Goal: Ask a question

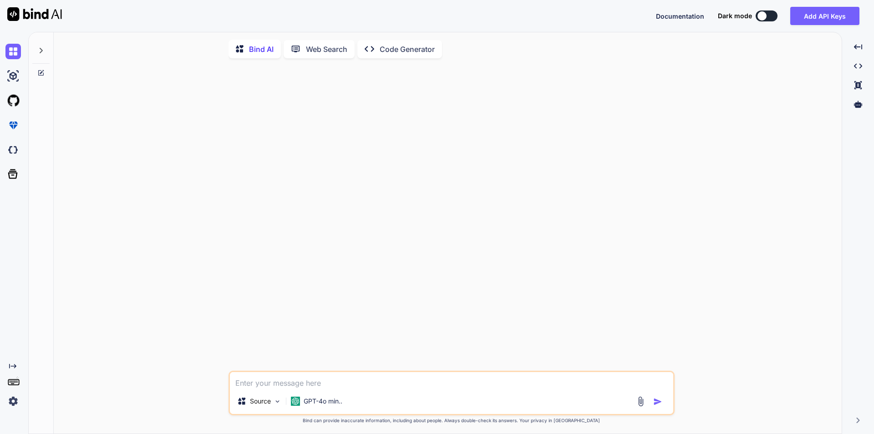
click at [295, 383] on textarea at bounding box center [451, 380] width 443 height 16
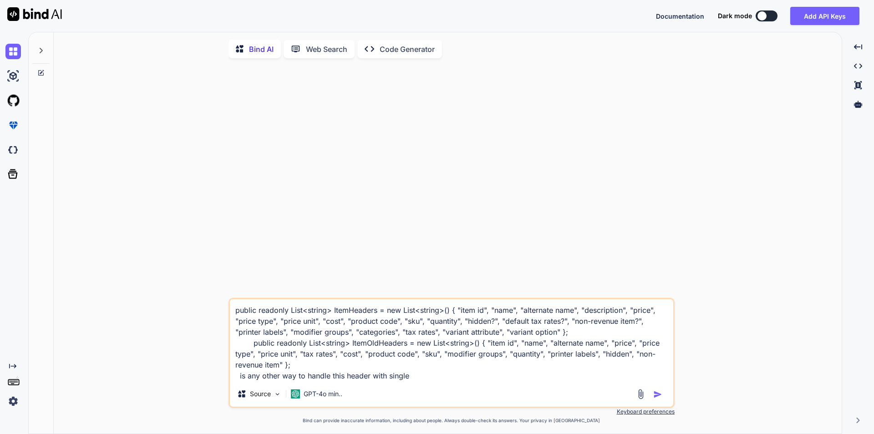
type textarea "public readonly List<string> ItemHeaders = new List<string>() { "item id", "nam…"
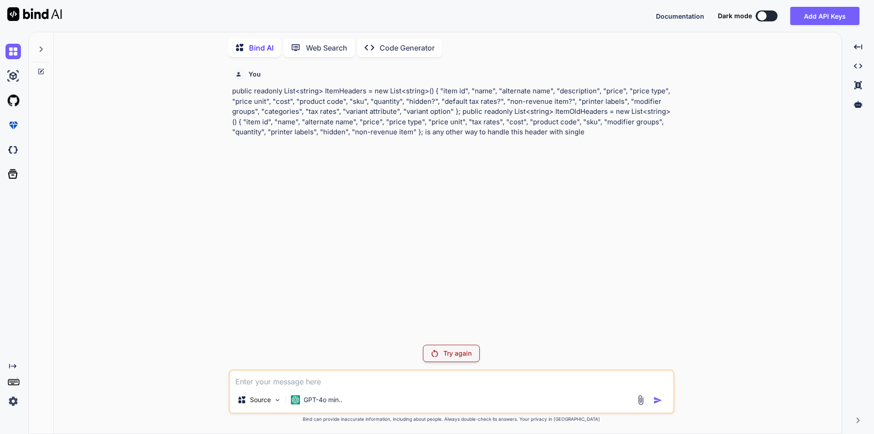
click at [345, 385] on textarea at bounding box center [451, 379] width 443 height 16
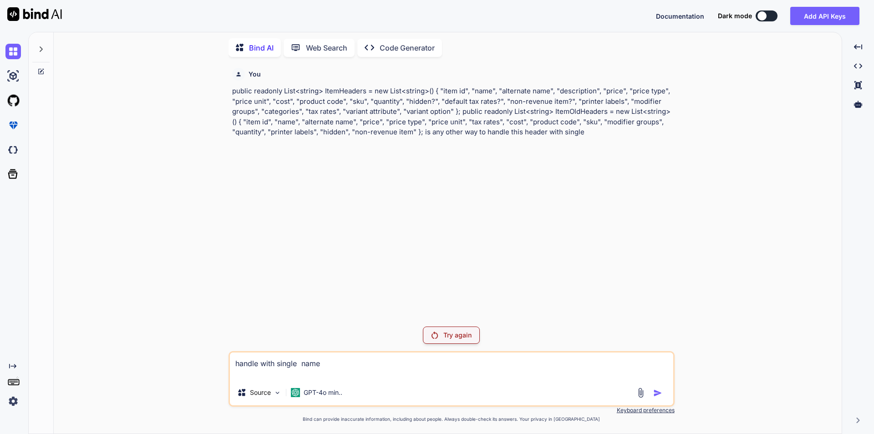
click at [458, 335] on p "Try again" at bounding box center [457, 335] width 28 height 9
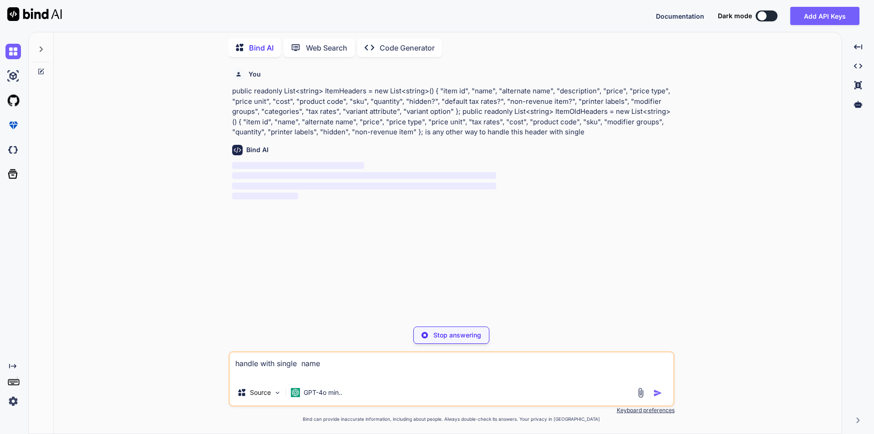
click at [401, 374] on textarea "handle with single name" at bounding box center [451, 365] width 443 height 27
type textarea "handle with single name"
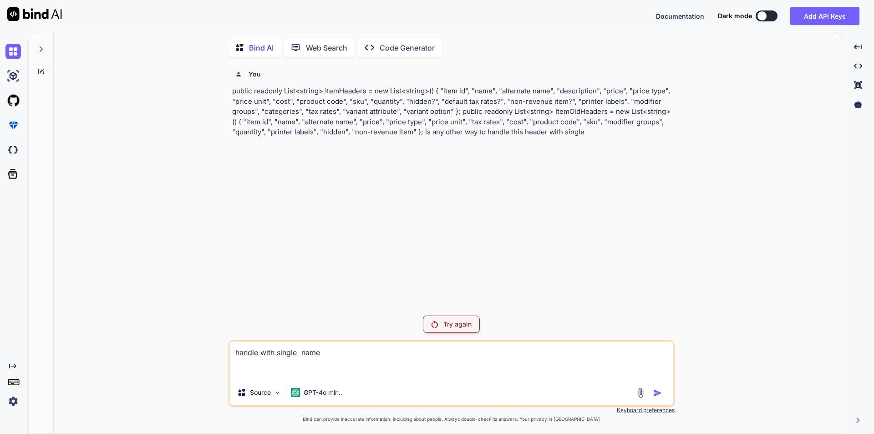
click at [464, 319] on div "Try again" at bounding box center [451, 323] width 57 height 17
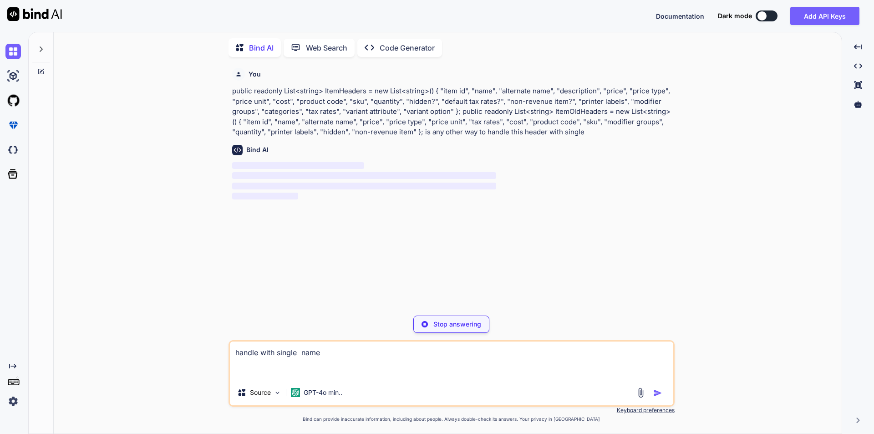
click at [7, 360] on div "Created with Pixso." at bounding box center [12, 224] width 25 height 370
click at [9, 366] on icon at bounding box center [12, 366] width 7 height 5
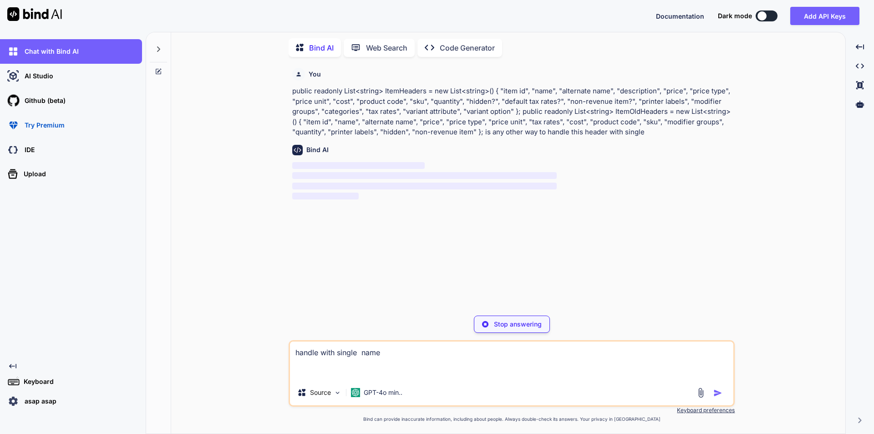
click at [11, 367] on icon "Created with Pixso." at bounding box center [12, 365] width 7 height 7
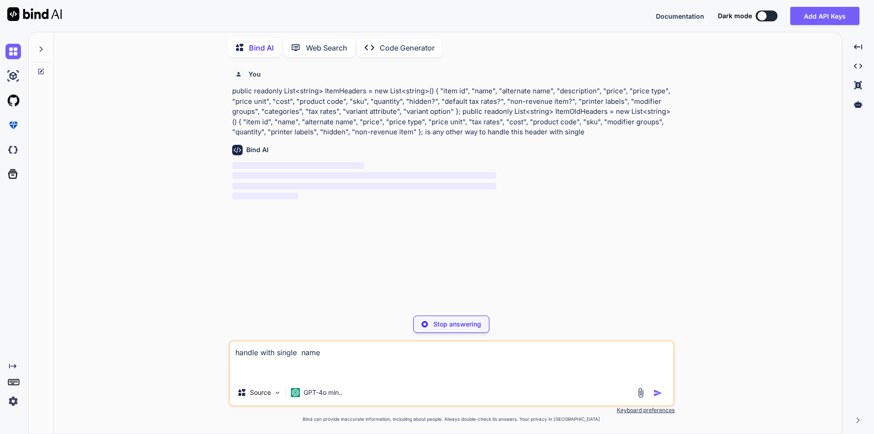
click at [9, 400] on img at bounding box center [12, 400] width 15 height 15
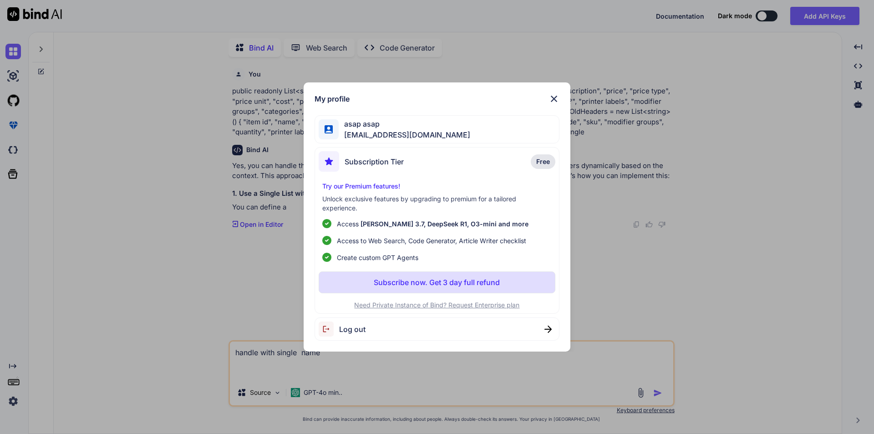
click at [368, 328] on div "Log out" at bounding box center [437, 328] width 245 height 23
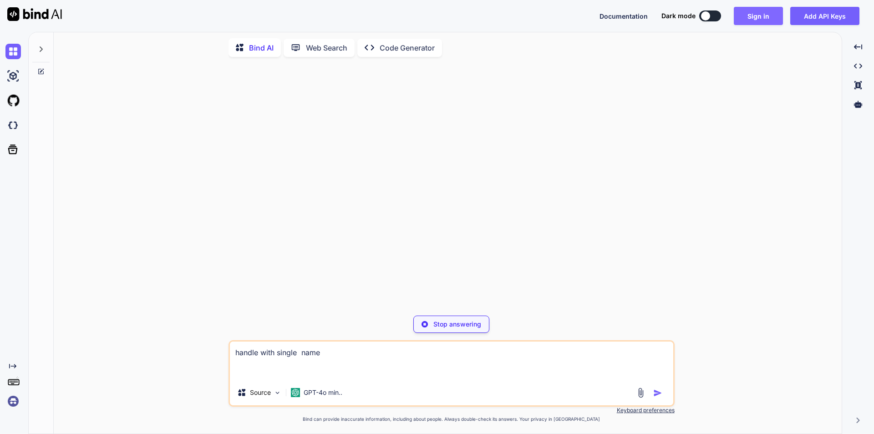
click at [752, 19] on button "Sign in" at bounding box center [758, 16] width 49 height 18
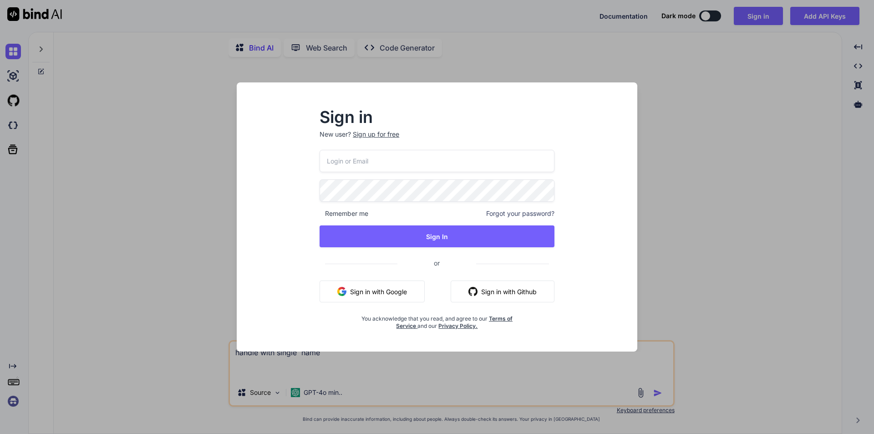
click at [365, 162] on input "email" at bounding box center [437, 161] width 235 height 22
type input "[EMAIL_ADDRESS][DOMAIN_NAME]"
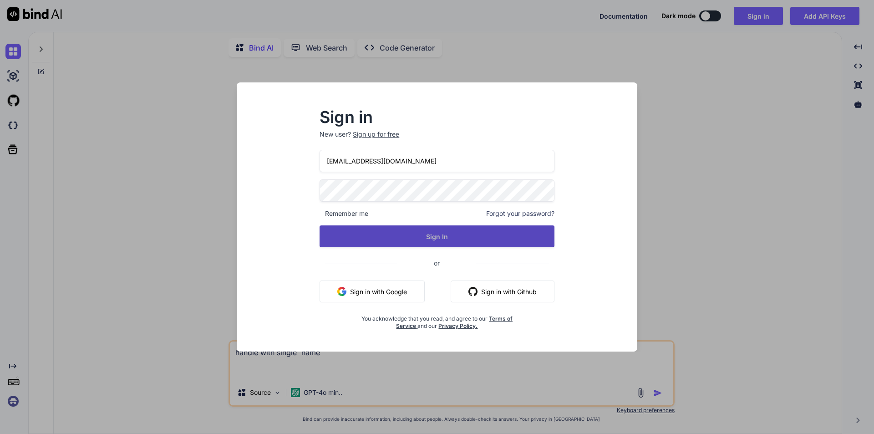
click at [360, 227] on button "Sign In" at bounding box center [437, 236] width 235 height 22
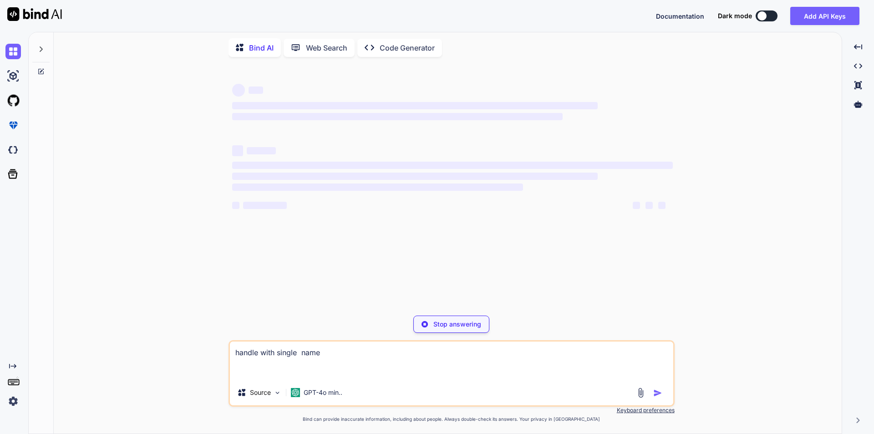
click at [340, 361] on textarea "handle with single name" at bounding box center [451, 360] width 443 height 38
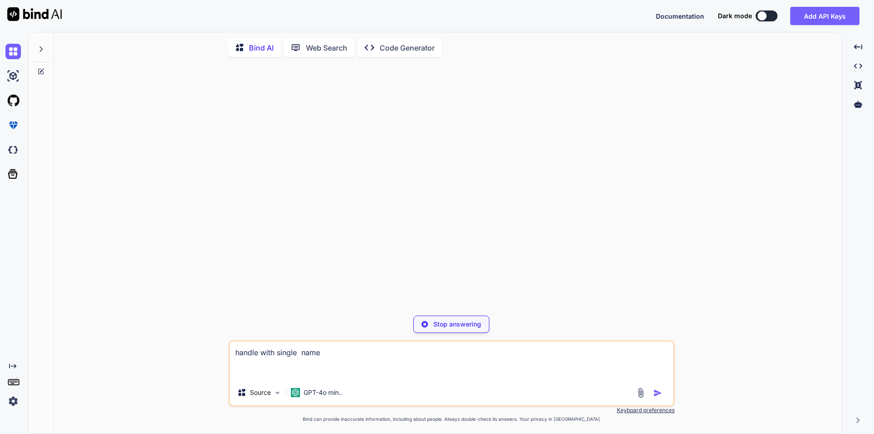
click at [336, 357] on textarea "handle with single name" at bounding box center [451, 360] width 443 height 38
drag, startPoint x: 336, startPoint y: 357, endPoint x: 224, endPoint y: 363, distance: 112.6
click at [224, 363] on div "Stop answering handle with single name Source GPT-4o min.. Created with Bind Al…" at bounding box center [451, 248] width 781 height 369
click at [337, 350] on textarea "handle with single name" at bounding box center [451, 360] width 443 height 38
click at [329, 368] on textarea "handle with single name" at bounding box center [451, 360] width 443 height 38
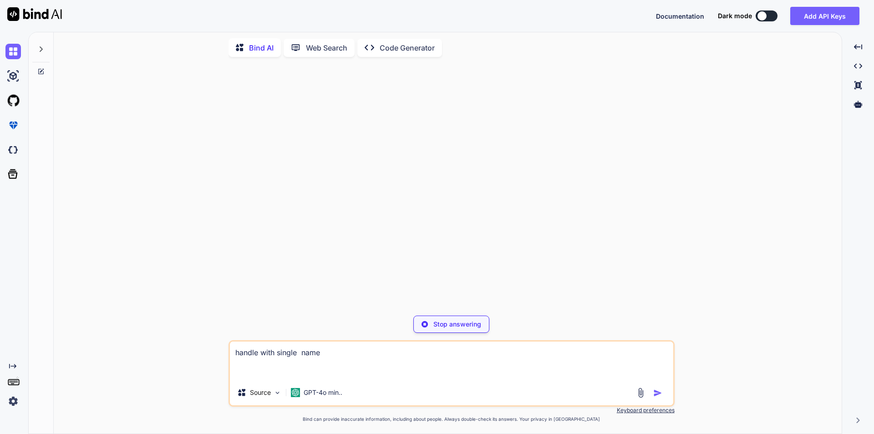
drag, startPoint x: 344, startPoint y: 361, endPoint x: 225, endPoint y: 362, distance: 118.8
click at [219, 357] on div "Stop answering handle with single name Source GPT-4o min.. Created with Bind Al…" at bounding box center [451, 248] width 781 height 369
paste textarea "public readonly List<string> ItemHeaders = new List<string>() { "item id", "nam…"
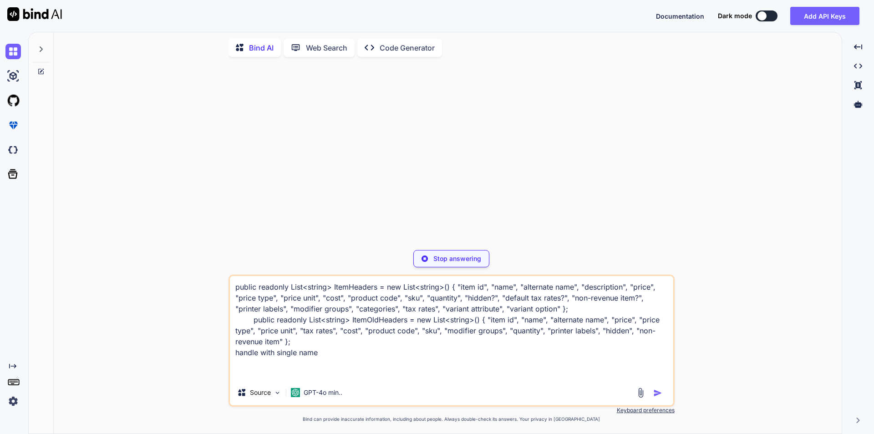
type textarea "public readonly List<string> ItemHeaders = new List<string>() { "item id", "nam…"
click at [654, 400] on div "Source GPT-4o min.." at bounding box center [451, 394] width 443 height 22
drag, startPoint x: 328, startPoint y: 353, endPoint x: 209, endPoint y: 270, distance: 145.6
click at [209, 270] on div "Stop answering public readonly List<string> ItemHeaders = new List<string>() { …" at bounding box center [451, 248] width 781 height 369
click at [42, 70] on icon at bounding box center [40, 71] width 7 height 7
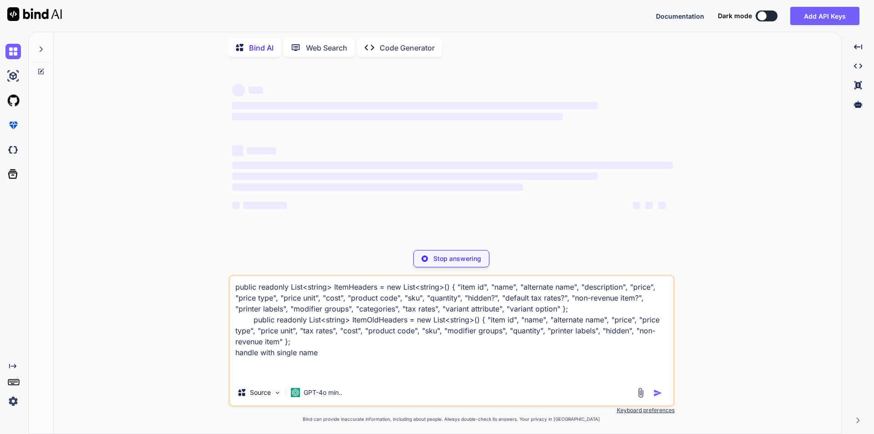
click at [43, 48] on icon at bounding box center [40, 49] width 7 height 7
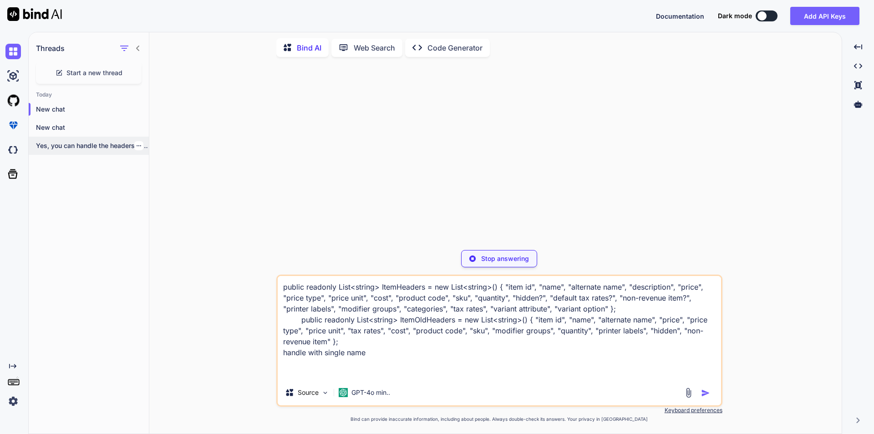
click at [137, 145] on icon "button" at bounding box center [139, 145] width 5 height 1
click at [152, 180] on span "Delete" at bounding box center [160, 179] width 20 height 9
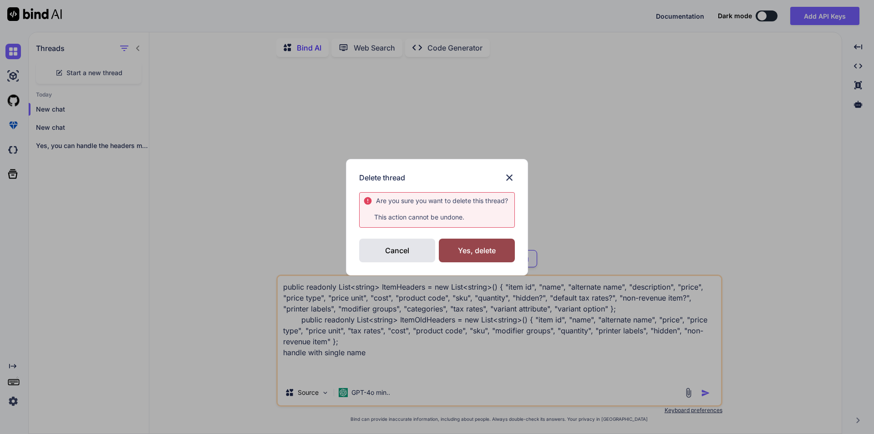
drag, startPoint x: 471, startPoint y: 250, endPoint x: 379, endPoint y: 219, distance: 97.0
click at [471, 249] on div "Yes, delete" at bounding box center [477, 251] width 76 height 24
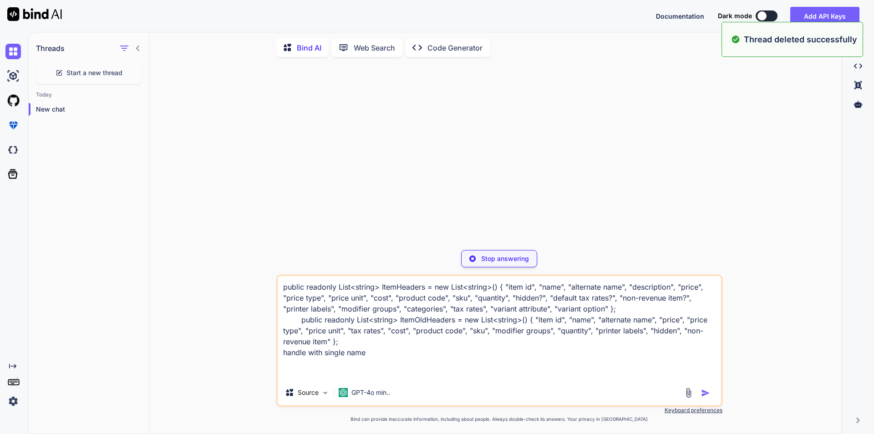
click at [424, 364] on textarea "public readonly List<string> ItemHeaders = new List<string>() { "item id", "nam…" at bounding box center [499, 328] width 443 height 104
click at [473, 258] on img at bounding box center [472, 258] width 6 height 6
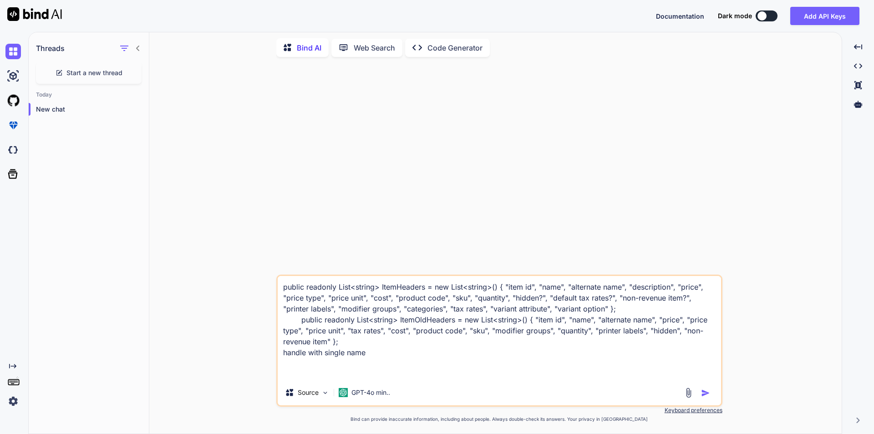
click at [702, 394] on img "button" at bounding box center [705, 392] width 9 height 9
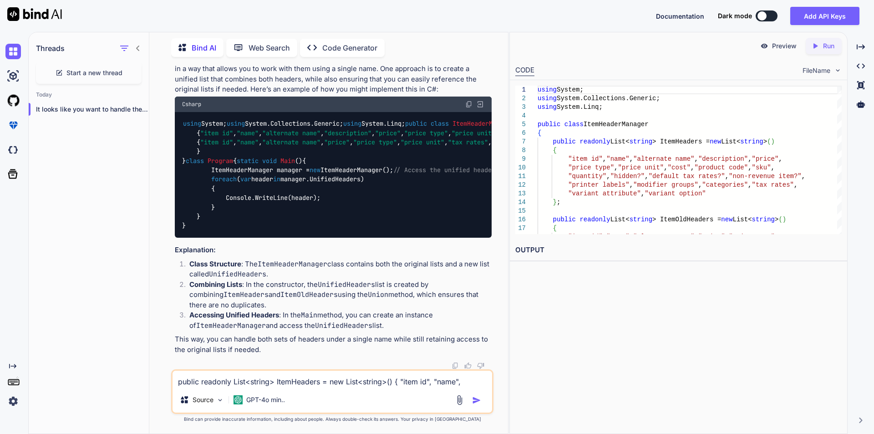
scroll to position [384, 0]
click at [234, 380] on textarea "public readonly List<string> ItemHeaders = new List<string>() { "item id", "nam…" at bounding box center [333, 379] width 320 height 16
paste textarea "if (name == "items") { IXLRows xLItemRows = xLWorkbook.Worksheet(l).RowsUsed();…"
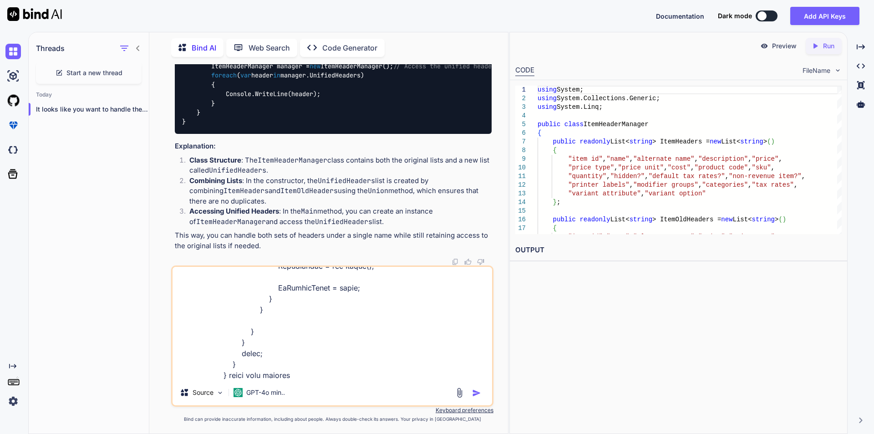
paste textarea "public readonly List<string> ItemHeaders = new List<string>() { "item id", "nam…"
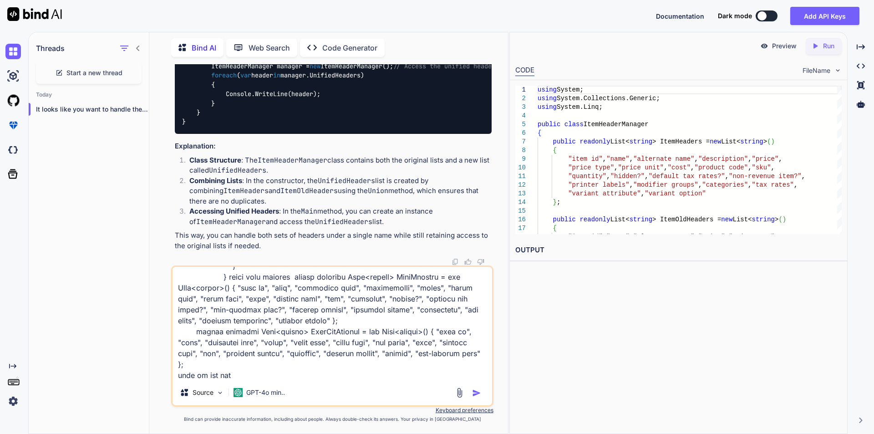
type textarea "how to handle the functionality with different handle if (name == "items") { IX…"
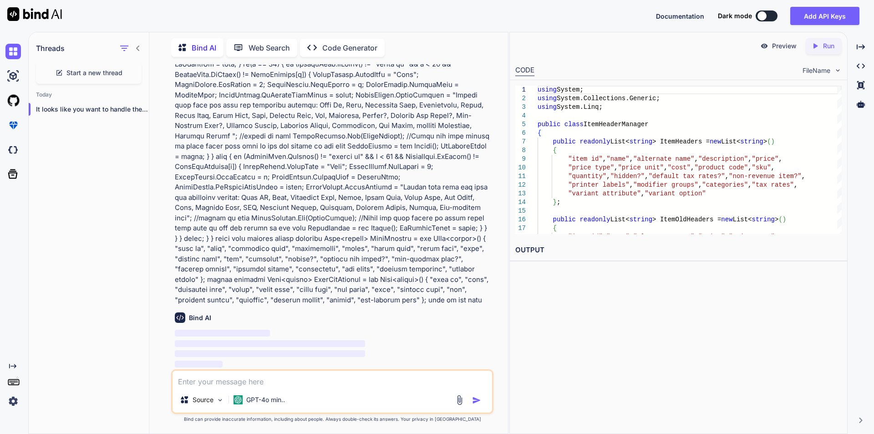
scroll to position [739, 0]
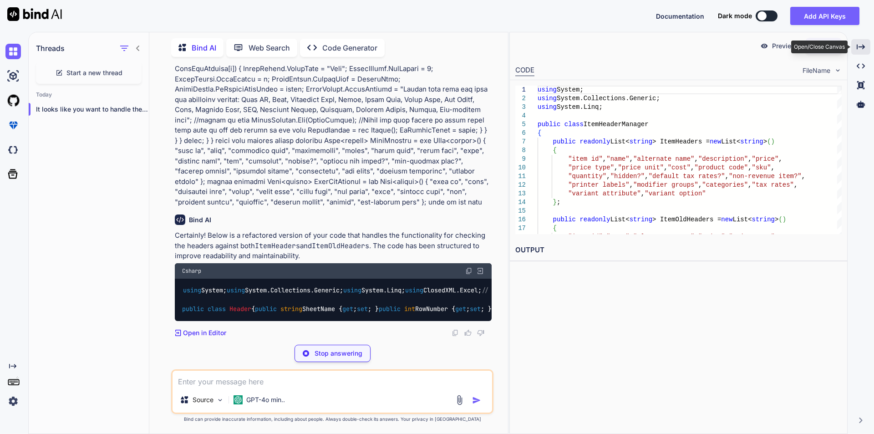
click at [854, 50] on div "Created with Pixso." at bounding box center [860, 46] width 19 height 15
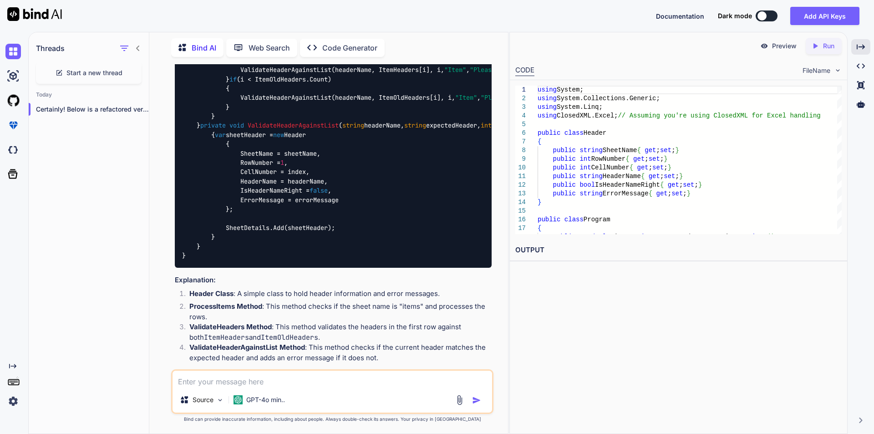
scroll to position [1003, 0]
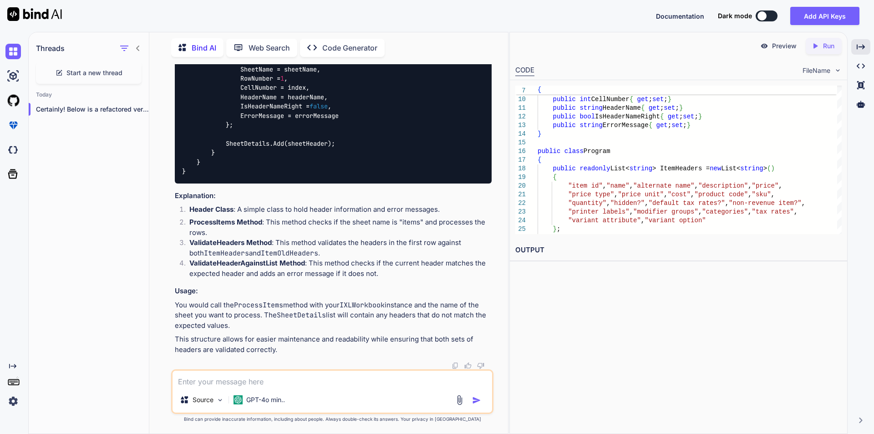
scroll to position [1931, 0]
click at [248, 387] on textarea at bounding box center [333, 379] width 320 height 16
paste textarea ""item id", "name", "alternate name", "description", "price", "price type", "pri…"
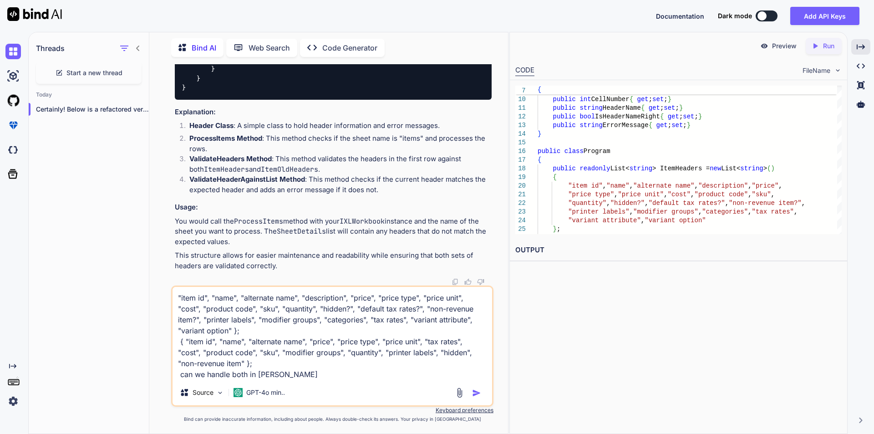
type textarea ""item id", "name", "alternate name", "description", "price", "price type", "pri…"
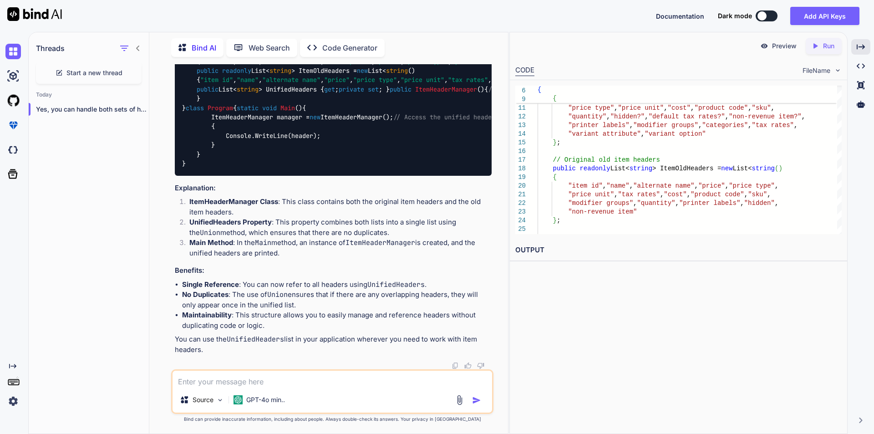
scroll to position [2353, 0]
click at [224, 382] on textarea at bounding box center [333, 379] width 320 height 16
type textarea "can we handle both header with one name"
drag, startPoint x: 198, startPoint y: 163, endPoint x: 205, endPoint y: 224, distance: 61.3
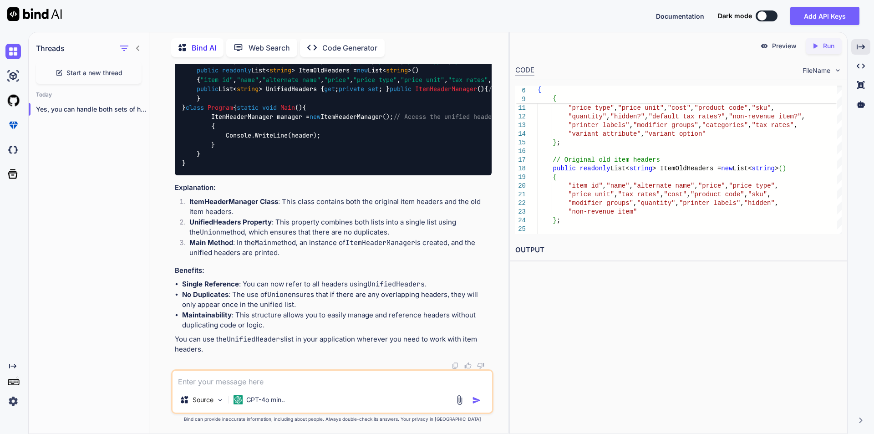
click at [205, 175] on div "using System; using System.Collections.Generic; using System.Linq; public class…" at bounding box center [333, 103] width 317 height 144
copy code "// Unified headers list public List< string > UnifiedHeaders { get ; private se…"
click at [355, 175] on div "using System; using System.Collections.Generic; using System.Linq; public class…" at bounding box center [333, 103] width 317 height 144
